Goal: Check status: Check status

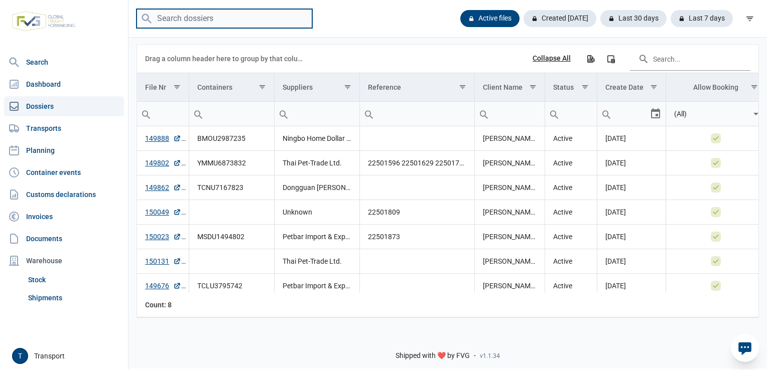
click at [187, 18] on input "search" at bounding box center [225, 19] width 176 height 20
paste input "TCLU3795742"
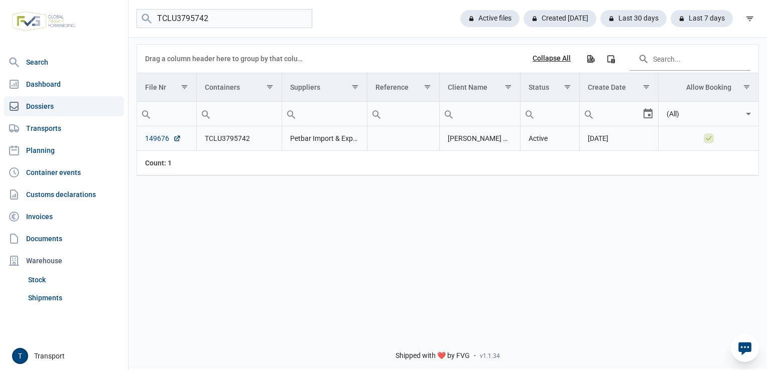
click at [161, 140] on link "149676" at bounding box center [163, 139] width 36 height 10
drag, startPoint x: 181, startPoint y: 15, endPoint x: 114, endPoint y: 8, distance: 67.2
click at [127, 9] on div "Search Dashboard Dossiers Transports Planning Container events Customs declarat…" at bounding box center [383, 183] width 767 height 370
drag, startPoint x: 276, startPoint y: 22, endPoint x: 97, endPoint y: 15, distance: 178.8
click at [97, 15] on div "Search Dashboard Dossiers Transports Planning Container events Customs declarat…" at bounding box center [383, 183] width 767 height 370
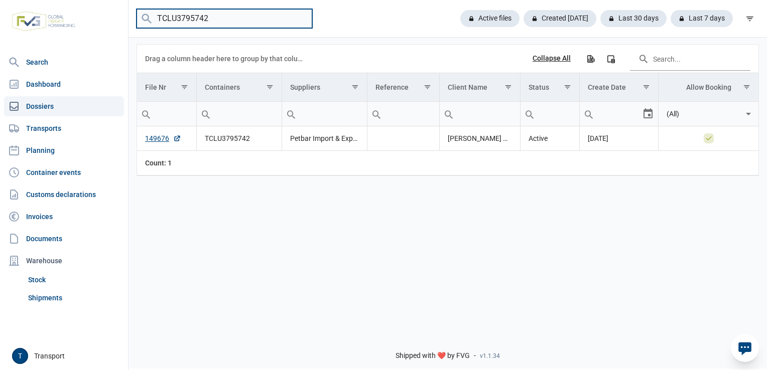
paste input "YMMU687383"
type input "YMMU6873832"
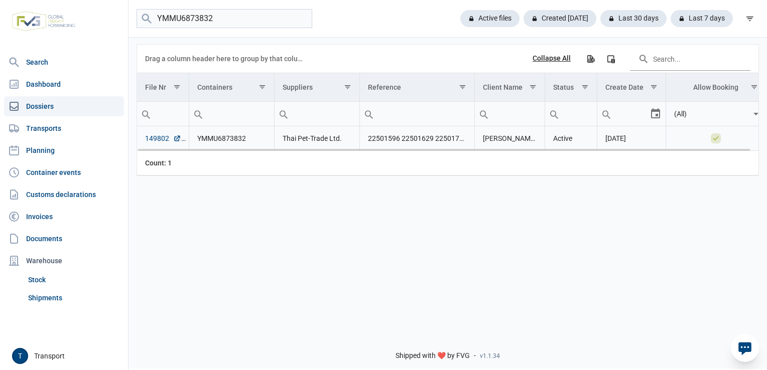
click at [154, 139] on link "149802" at bounding box center [163, 139] width 36 height 10
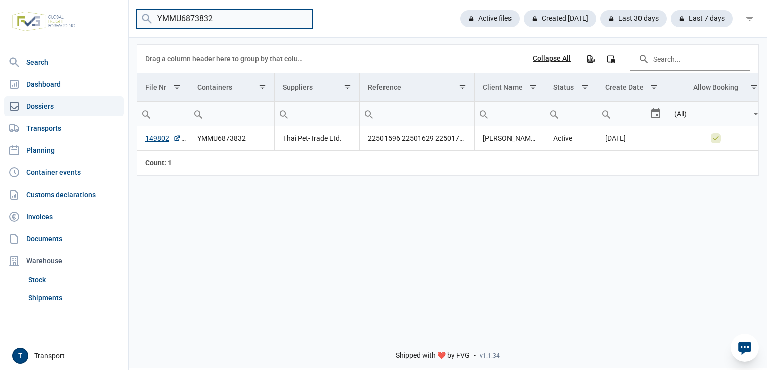
drag, startPoint x: 183, startPoint y: 15, endPoint x: 126, endPoint y: 23, distance: 57.4
click at [141, 19] on menu "YMMU6873832" at bounding box center [225, 19] width 176 height 20
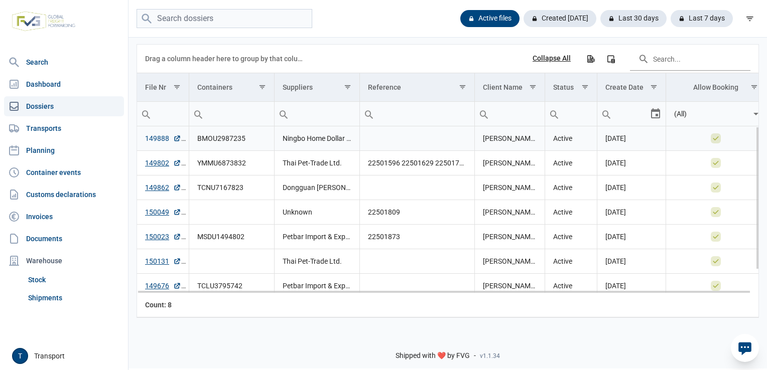
click at [156, 136] on link "149888" at bounding box center [163, 139] width 36 height 10
click at [155, 185] on link "149862" at bounding box center [163, 188] width 36 height 10
